Goal: Transaction & Acquisition: Purchase product/service

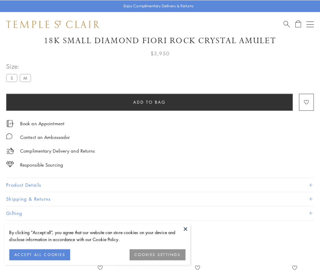
scroll to position [34, 0]
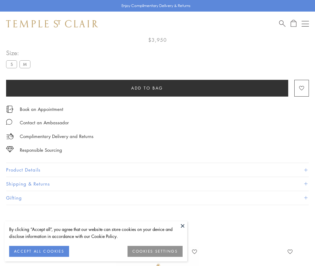
click at [147, 88] on span "Add to bag" at bounding box center [147, 88] width 32 height 7
